Goal: Task Accomplishment & Management: Manage account settings

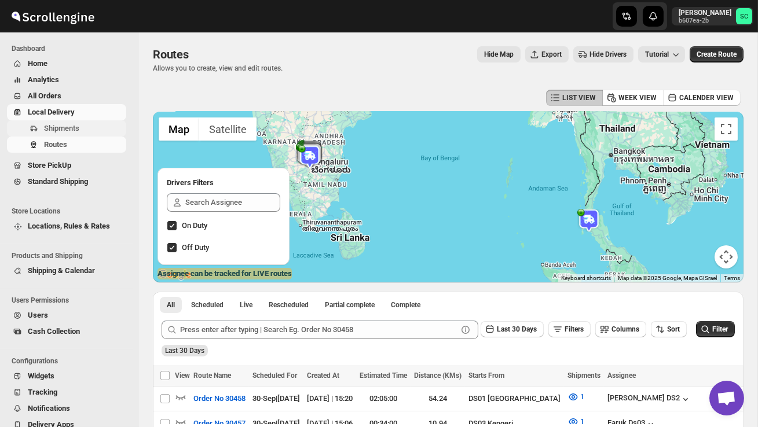
click at [77, 127] on span "Shipments" at bounding box center [61, 128] width 35 height 9
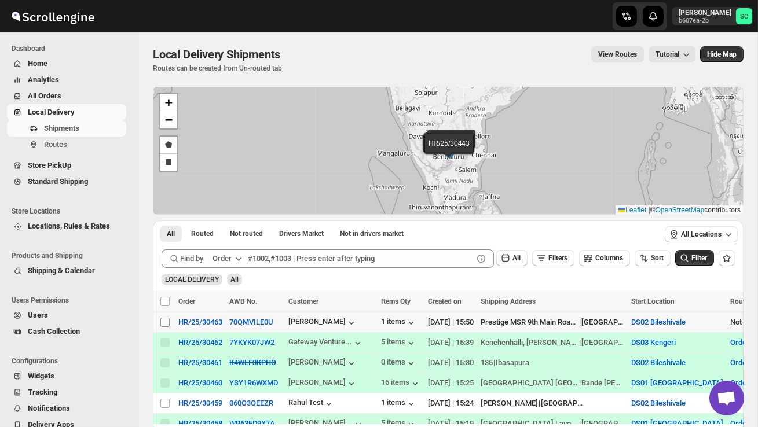
click at [165, 320] on input "Select shipment" at bounding box center [164, 322] width 9 height 9
checkbox input "true"
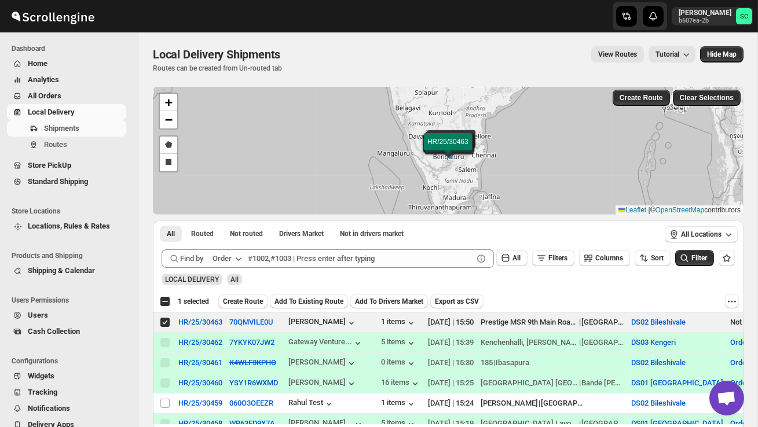
click at [243, 298] on span "Create Route" at bounding box center [243, 301] width 40 height 9
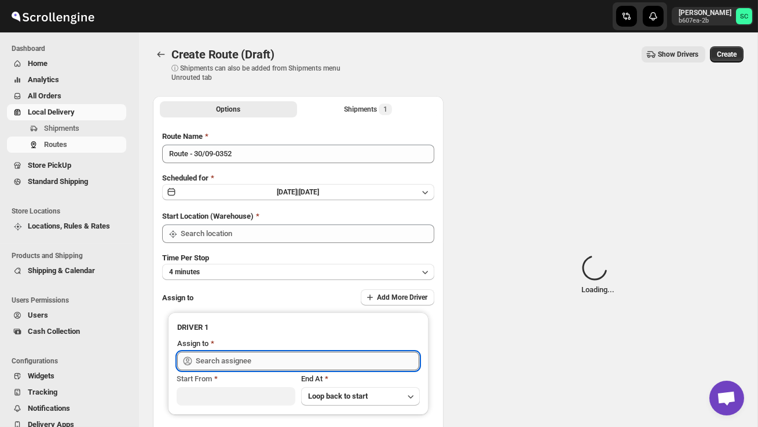
click at [230, 361] on input "text" at bounding box center [307, 361] width 223 height 19
type input "DS02 Bileshivale"
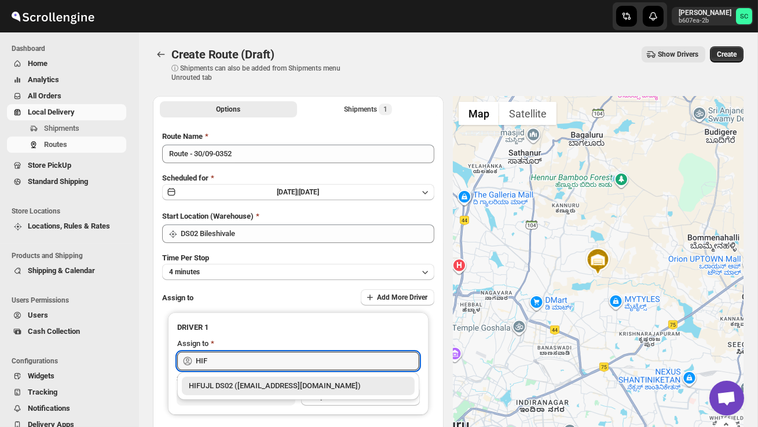
click at [242, 384] on div "HIFUJL DS02 ([EMAIL_ADDRESS][DOMAIN_NAME])" at bounding box center [298, 386] width 219 height 12
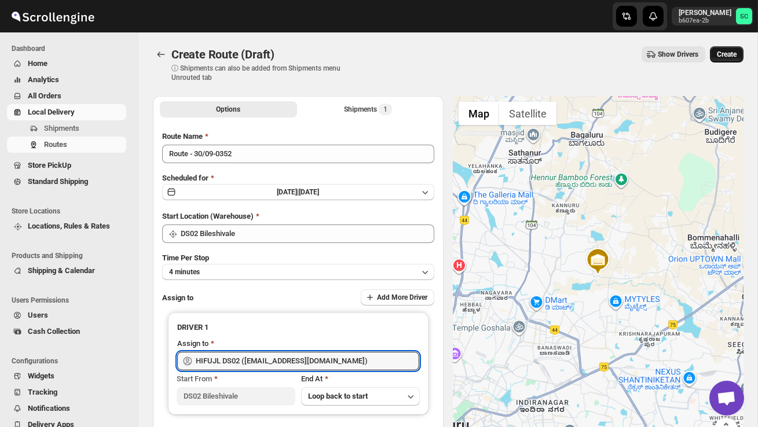
type input "HIFUJL DS02 ([EMAIL_ADDRESS][DOMAIN_NAME])"
click at [722, 56] on span "Create" at bounding box center [727, 54] width 20 height 9
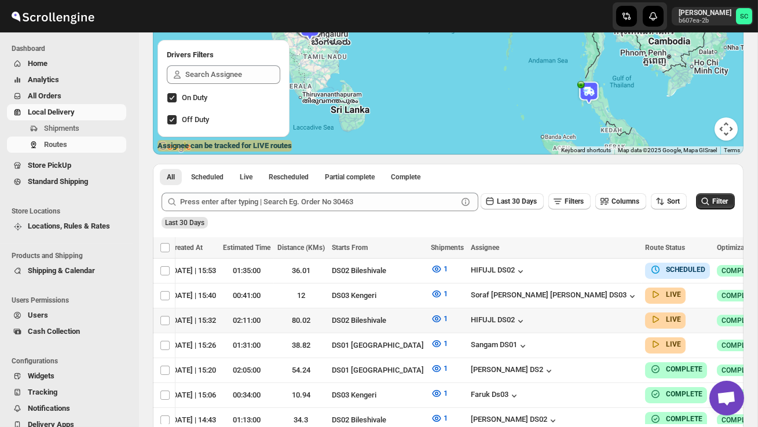
scroll to position [0, 159]
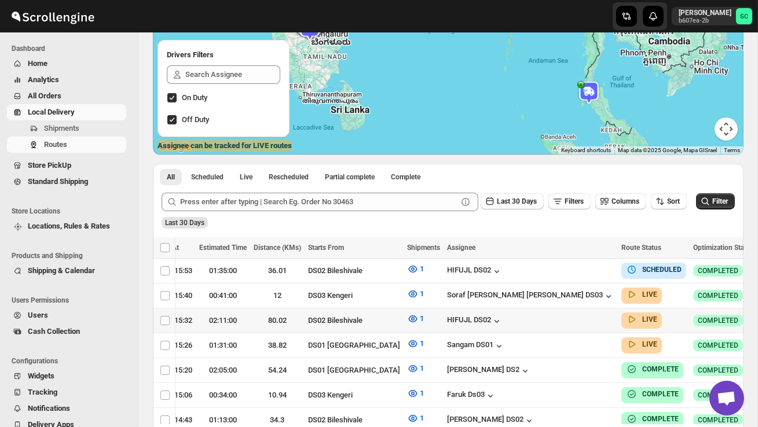
click at [757, 315] on icon "button" at bounding box center [769, 320] width 12 height 12
checkbox input "true"
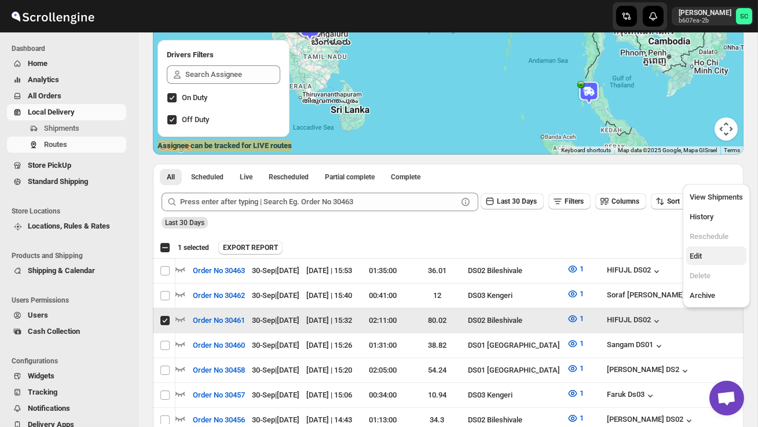
click at [714, 250] on button "Edit" at bounding box center [716, 256] width 60 height 19
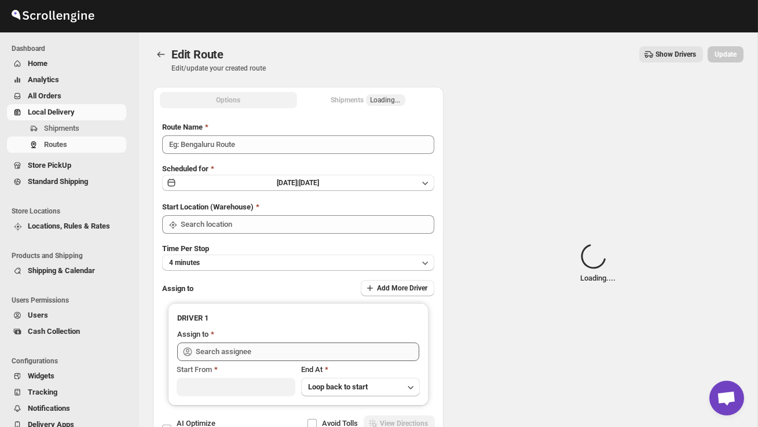
type input "Order No 30461"
type input "DS02 Bileshivale"
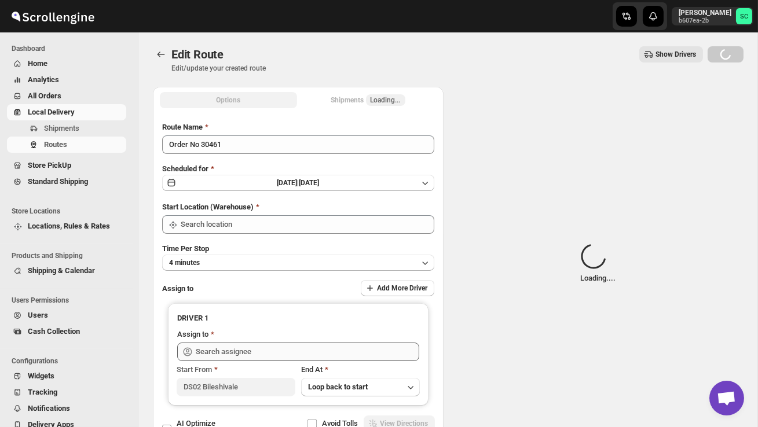
type input "DS02 Bileshivale"
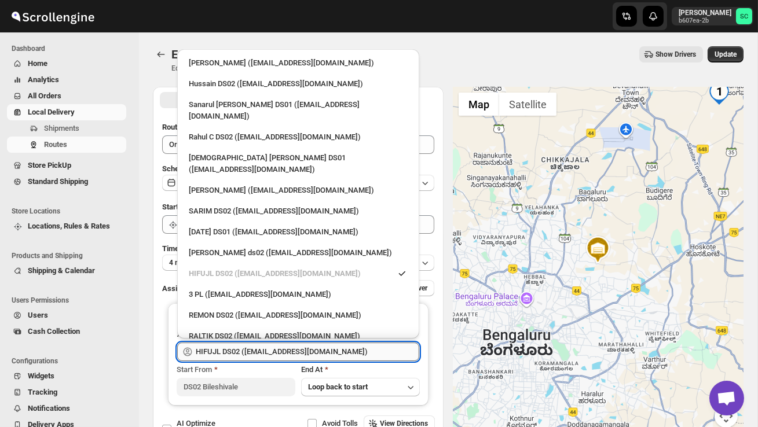
click at [306, 350] on input "HIFUJL DS02 ([EMAIL_ADDRESS][DOMAIN_NAME])" at bounding box center [307, 352] width 223 height 19
click at [265, 289] on div "3 PL ([EMAIL_ADDRESS][DOMAIN_NAME])" at bounding box center [298, 295] width 219 height 12
type input "3 PL ([EMAIL_ADDRESS][DOMAIN_NAME])"
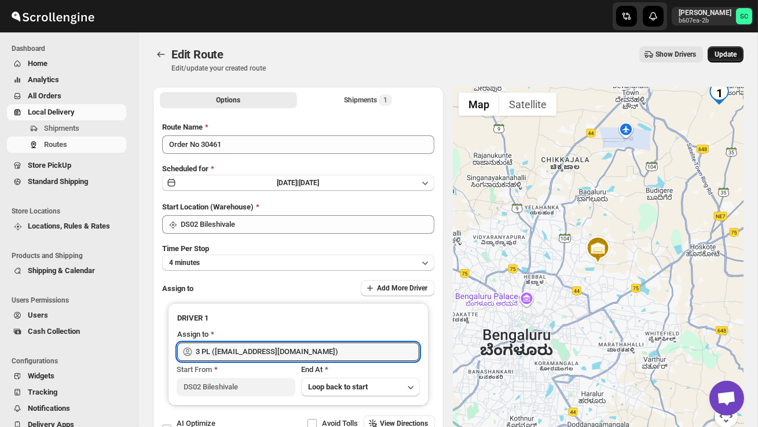
click at [731, 54] on span "Update" at bounding box center [725, 54] width 22 height 9
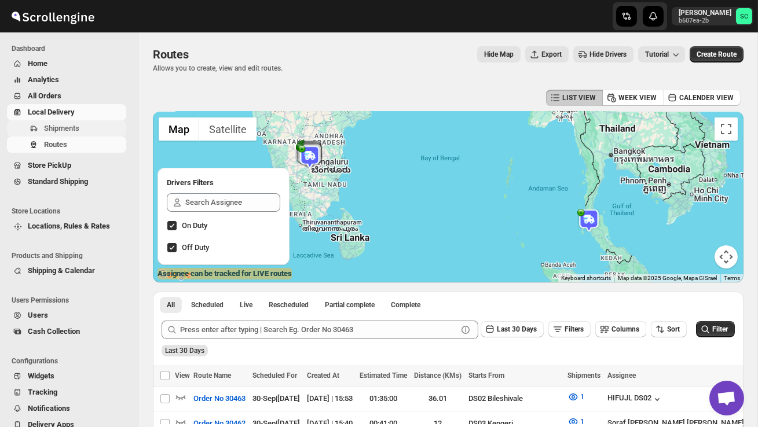
click at [76, 129] on span "Shipments" at bounding box center [61, 128] width 35 height 9
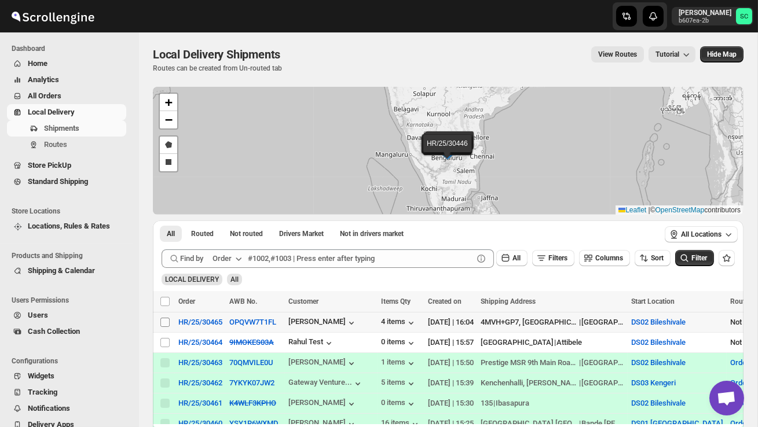
click at [164, 322] on input "Select shipment" at bounding box center [164, 322] width 9 height 9
checkbox input "true"
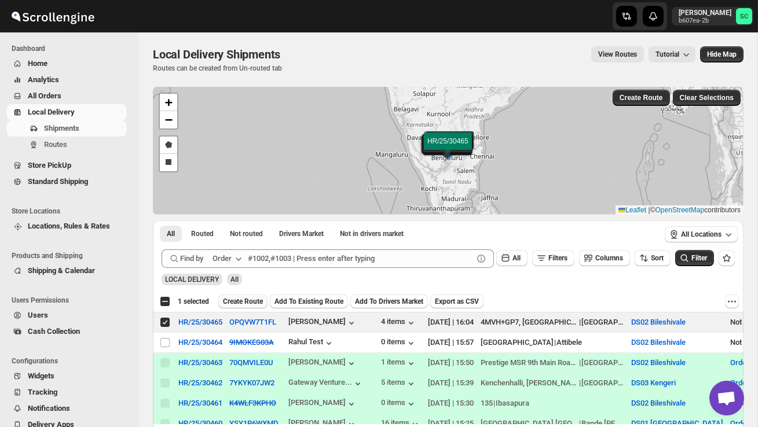
click at [242, 306] on button "Create Route" at bounding box center [242, 302] width 49 height 14
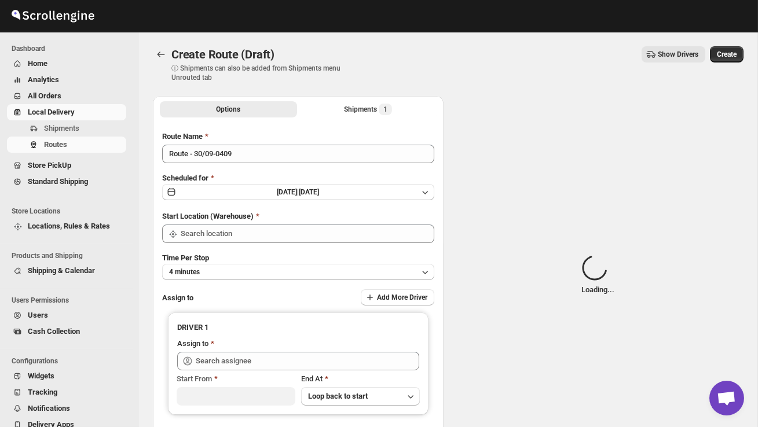
type input "DS02 Bileshivale"
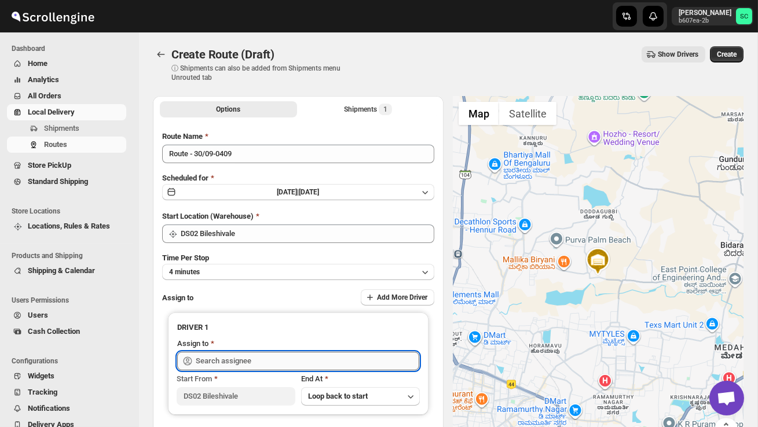
click at [240, 354] on input "text" at bounding box center [307, 361] width 223 height 19
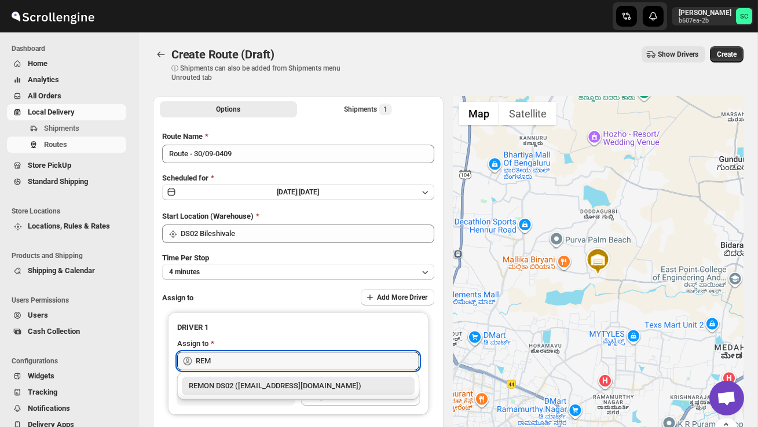
click at [250, 381] on div "REMON DS02 ([EMAIL_ADDRESS][DOMAIN_NAME])" at bounding box center [298, 386] width 219 height 12
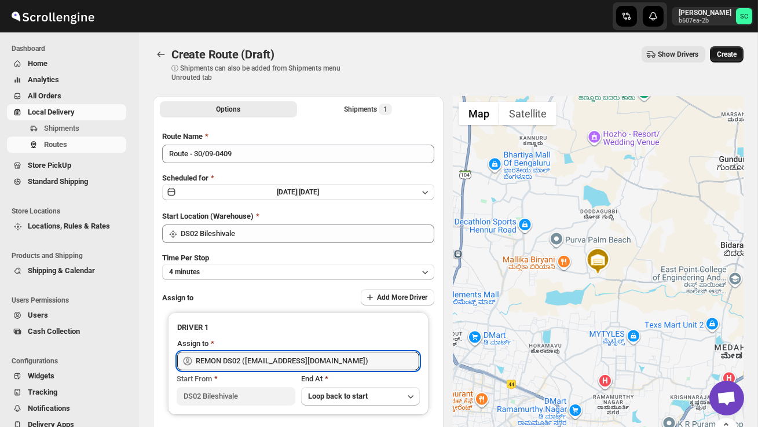
type input "REMON DS02 ([EMAIL_ADDRESS][DOMAIN_NAME])"
click at [724, 55] on span "Create" at bounding box center [727, 54] width 20 height 9
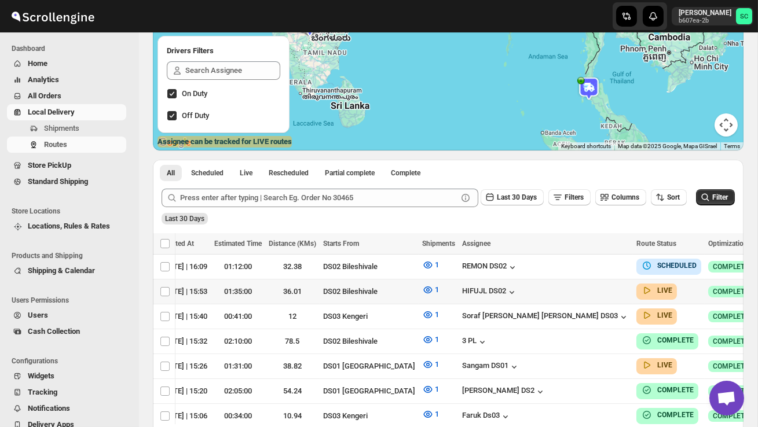
scroll to position [0, 159]
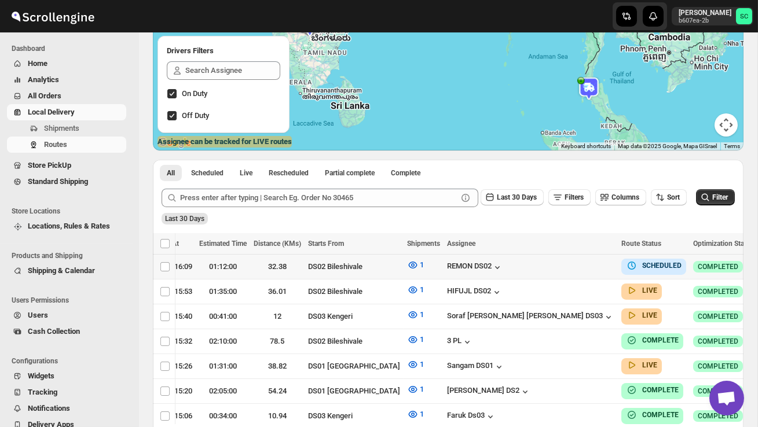
click at [757, 263] on icon "button" at bounding box center [769, 266] width 12 height 12
checkbox input "true"
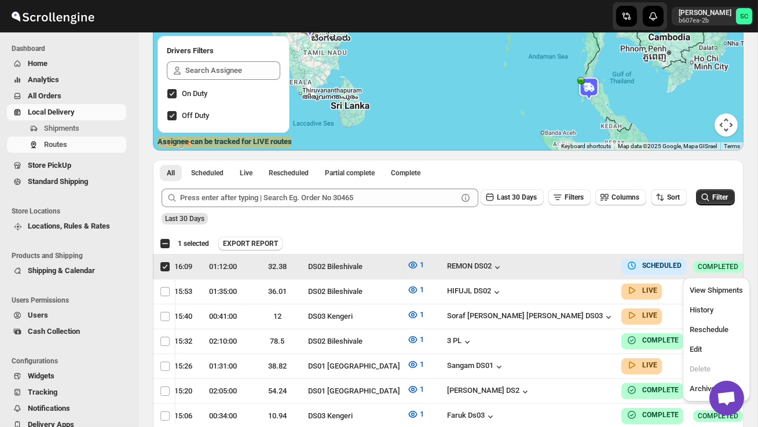
scroll to position [0, 1]
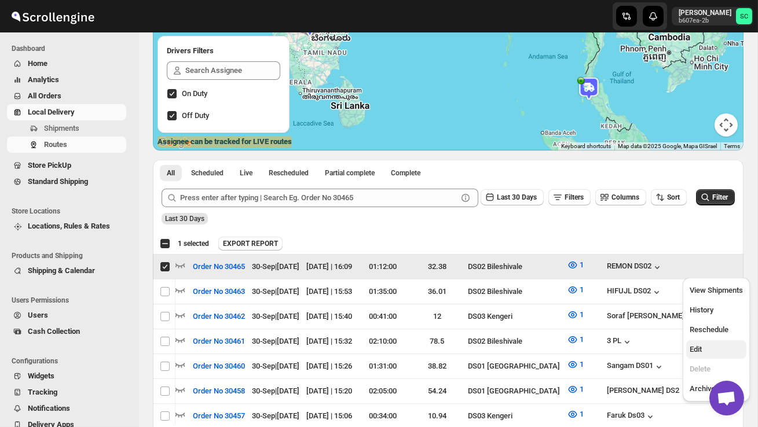
click at [713, 346] on span "Edit" at bounding box center [715, 350] width 53 height 12
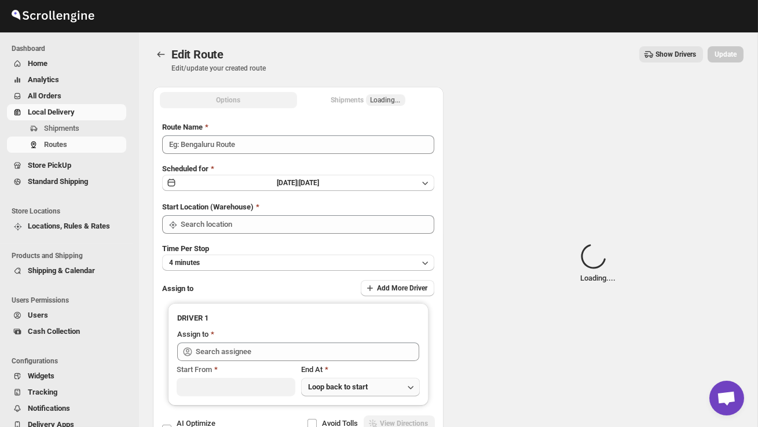
type input "Order No 30465"
type input "DS02 Bileshivale"
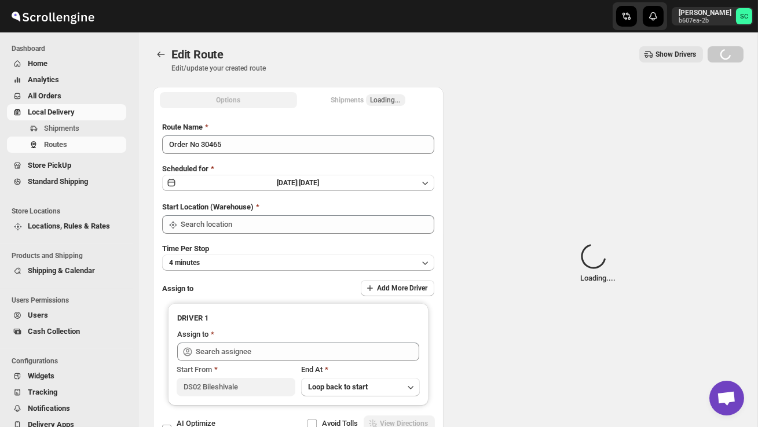
type input "DS02 Bileshivale"
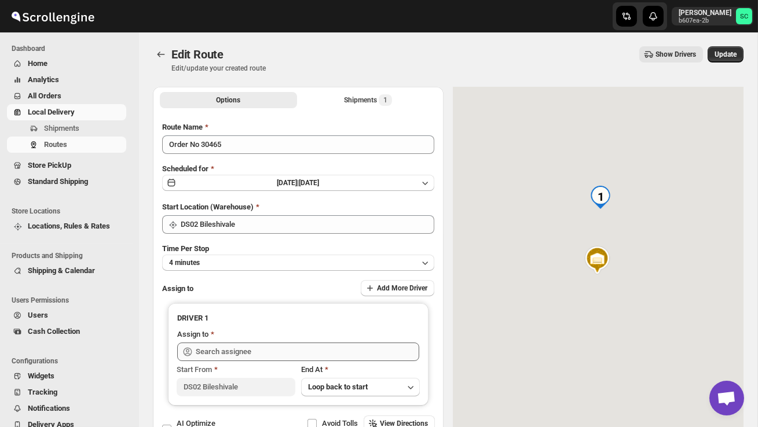
type input "REMON DS02 ([EMAIL_ADDRESS][DOMAIN_NAME])"
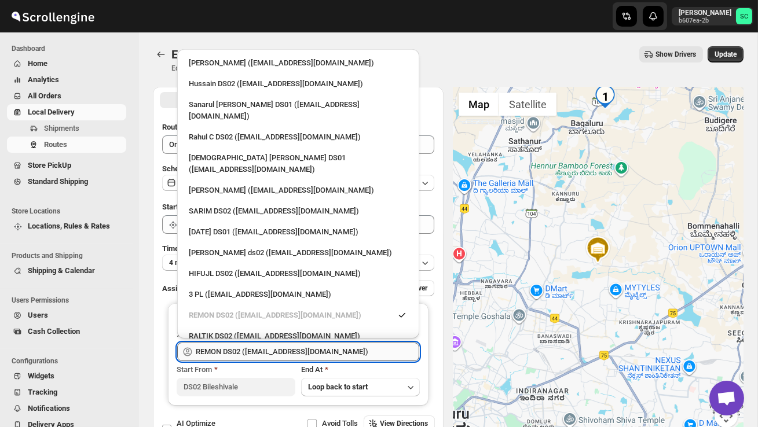
click at [355, 351] on input "REMON DS02 ([EMAIL_ADDRESS][DOMAIN_NAME])" at bounding box center [307, 352] width 223 height 19
click at [83, 126] on span "Shipments" at bounding box center [84, 129] width 80 height 12
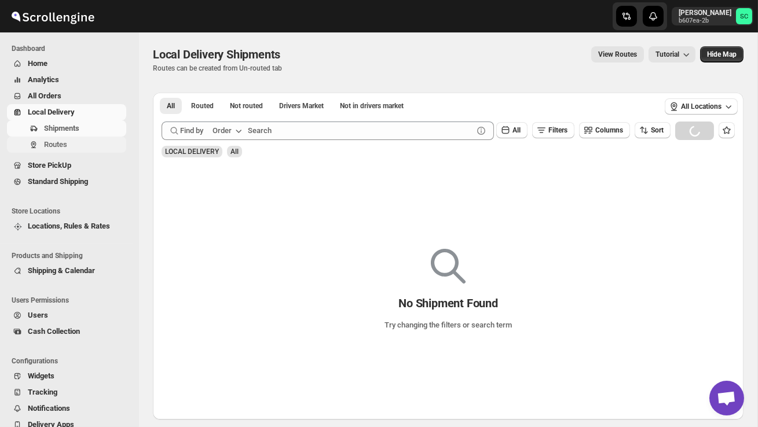
click at [74, 142] on span "Routes" at bounding box center [84, 145] width 80 height 12
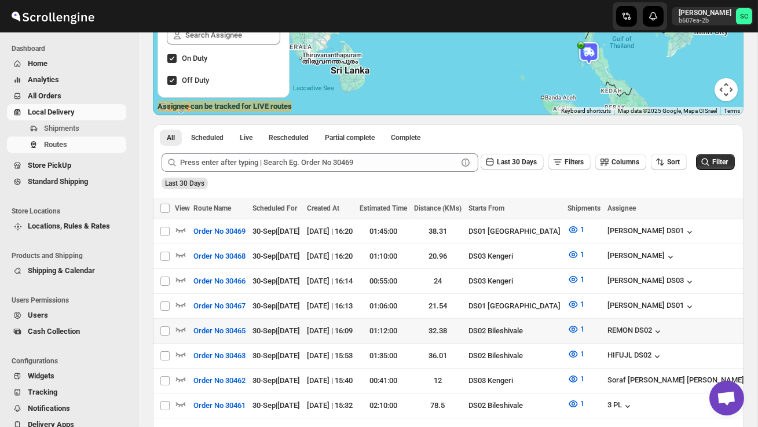
scroll to position [188, 0]
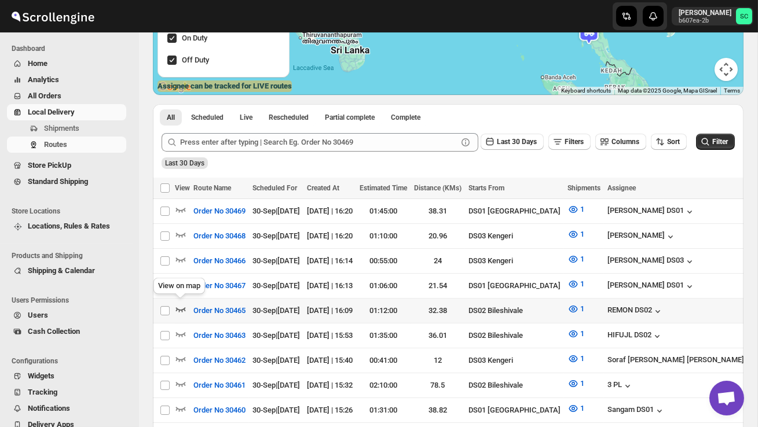
click at [180, 306] on icon "button" at bounding box center [181, 309] width 12 height 12
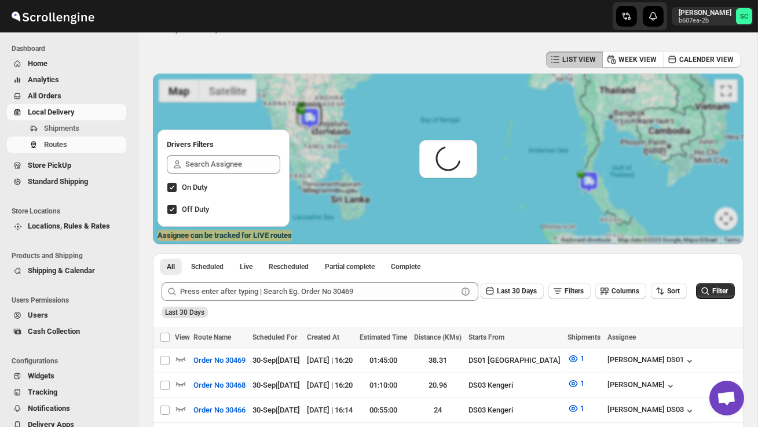
scroll to position [0, 0]
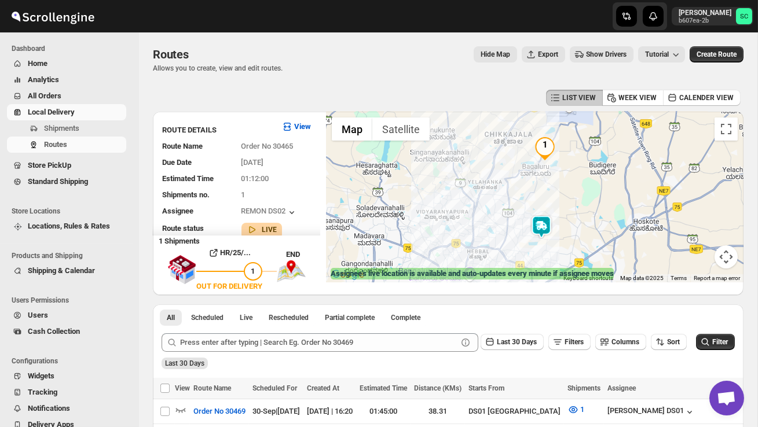
click at [545, 225] on img at bounding box center [541, 226] width 23 height 23
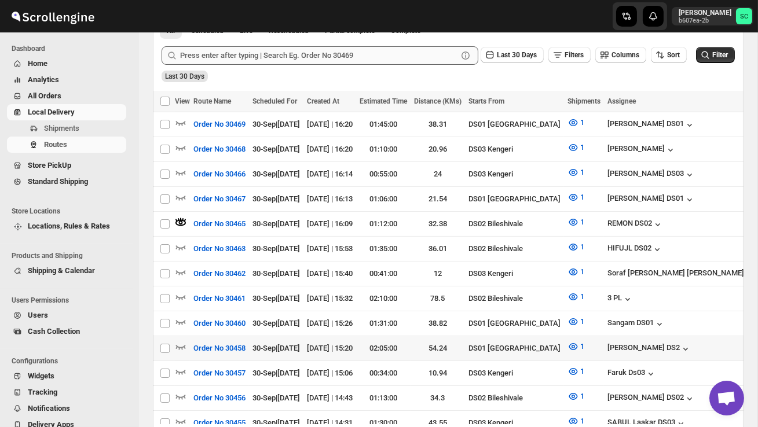
scroll to position [288, 0]
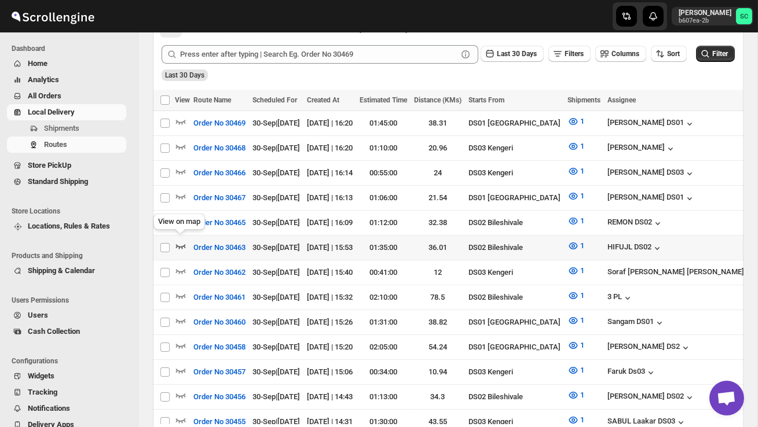
click at [179, 240] on icon "button" at bounding box center [181, 246] width 12 height 12
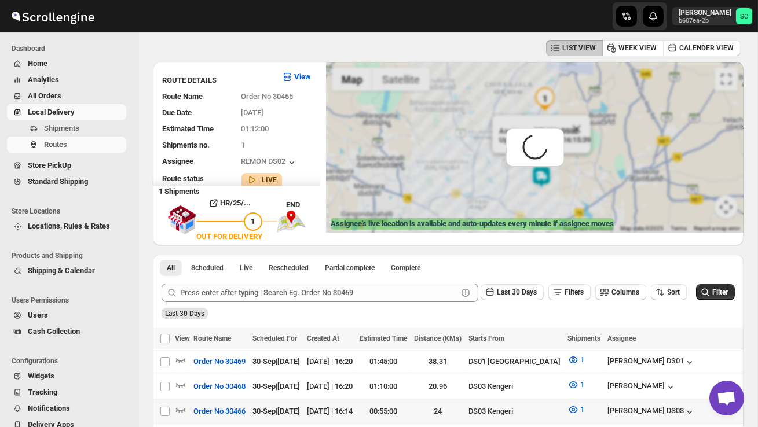
scroll to position [0, 0]
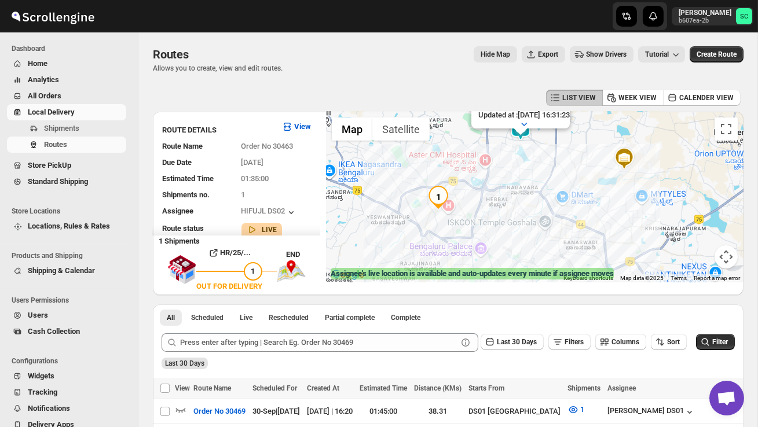
drag, startPoint x: 472, startPoint y: 175, endPoint x: 492, endPoint y: 228, distance: 56.2
click at [492, 228] on div "Assignee : HIFUJL DS02 Updated at : [DATE] 16:31:23 Duty mode Enabled Battery p…" at bounding box center [534, 197] width 417 height 171
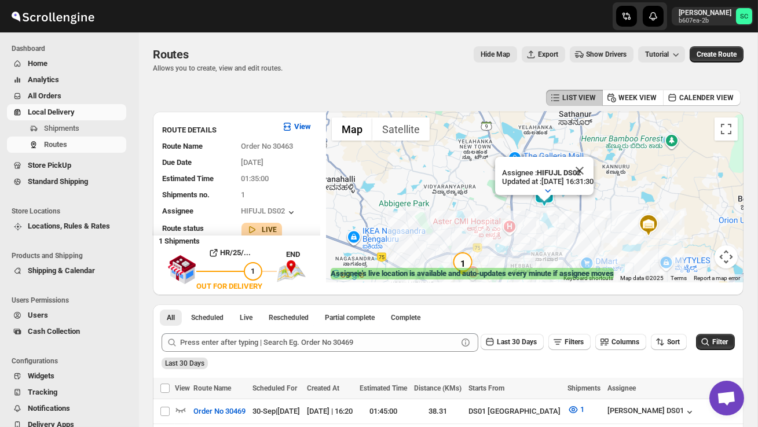
drag, startPoint x: 417, startPoint y: 212, endPoint x: 455, endPoint y: 186, distance: 45.9
click at [420, 210] on div "Assignee : HIFUJL DS02 Updated at : [DATE] 16:31:30 Duty mode Enabled Battery p…" at bounding box center [534, 197] width 417 height 171
